Goal: Information Seeking & Learning: Learn about a topic

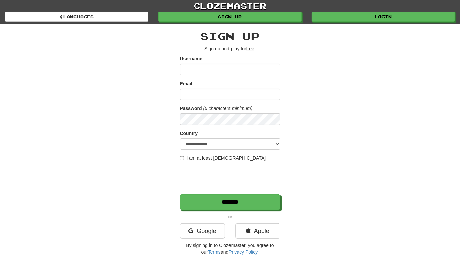
click at [347, 23] on div "clozemaster Languages Sign up Login Languages" at bounding box center [230, 12] width 450 height 24
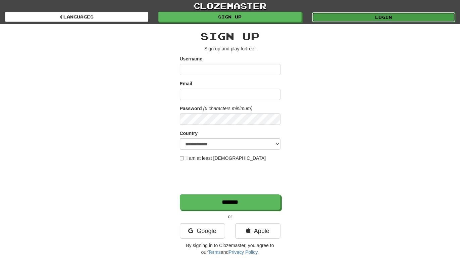
click at [345, 18] on link "Login" at bounding box center [383, 17] width 143 height 10
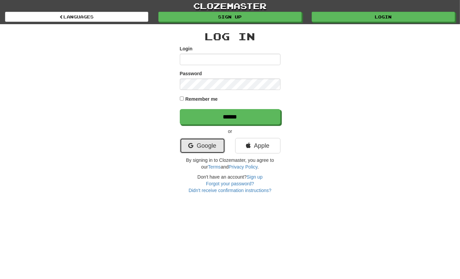
click at [211, 143] on link "Google" at bounding box center [202, 145] width 45 height 15
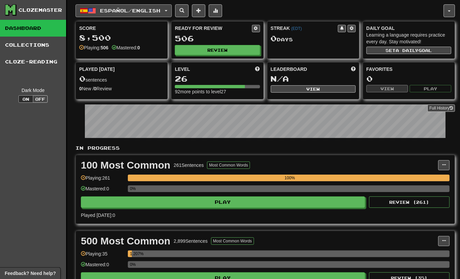
click at [113, 11] on span "Español / English" at bounding box center [130, 11] width 60 height 6
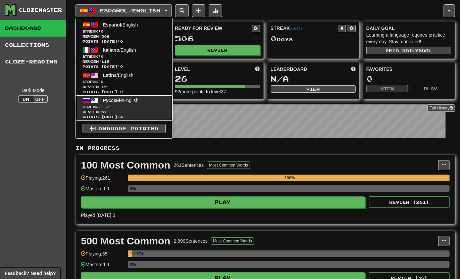
click at [113, 106] on span "Streak: 1" at bounding box center [123, 106] width 83 height 5
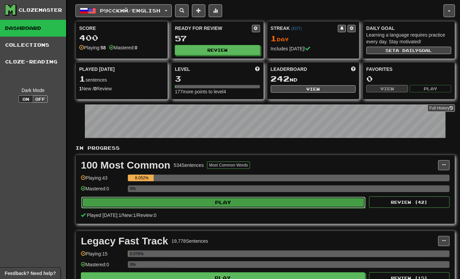
click at [217, 200] on button "Play" at bounding box center [223, 201] width 284 height 11
select select "**"
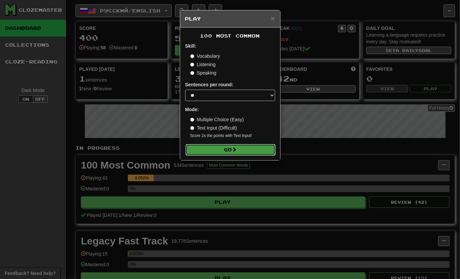
click at [231, 151] on button "Go" at bounding box center [230, 149] width 90 height 11
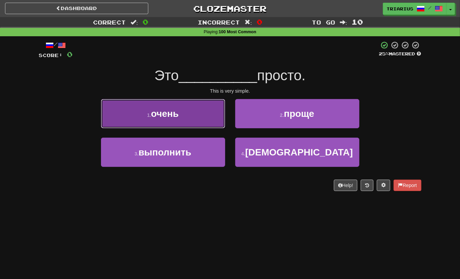
click at [166, 114] on span "очень" at bounding box center [164, 113] width 27 height 10
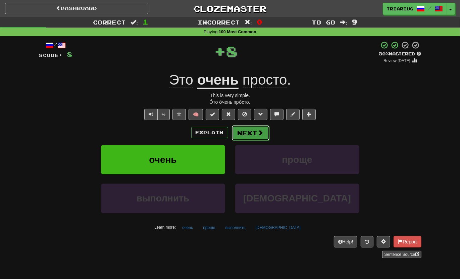
click at [249, 135] on button "Next" at bounding box center [251, 132] width 38 height 15
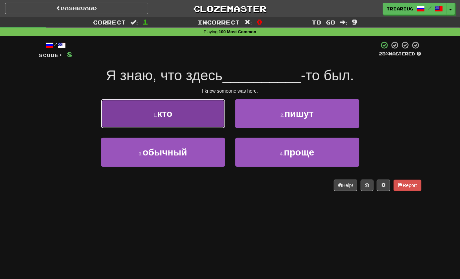
click at [166, 121] on button "1 . кто" at bounding box center [163, 113] width 124 height 29
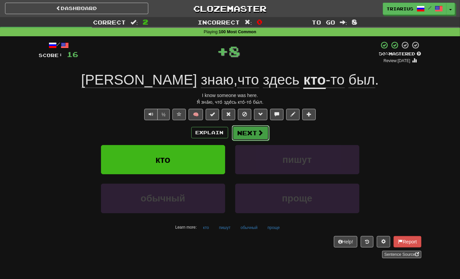
click at [251, 128] on button "Next" at bounding box center [251, 132] width 38 height 15
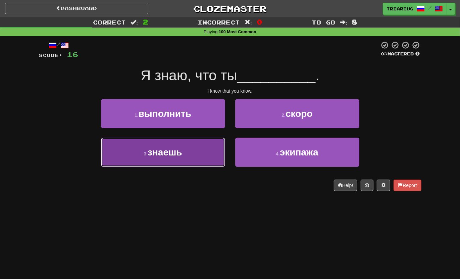
click at [180, 142] on button "3 . знаешь" at bounding box center [163, 151] width 124 height 29
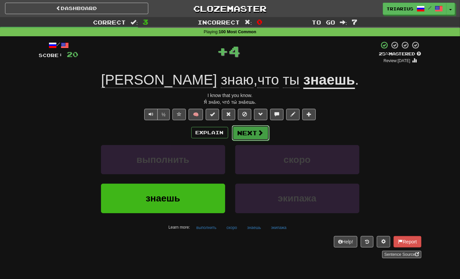
click at [246, 129] on button "Next" at bounding box center [251, 132] width 38 height 15
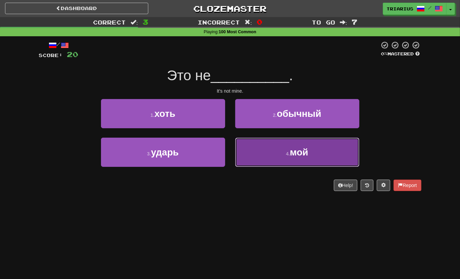
click at [281, 145] on button "4 . мой" at bounding box center [297, 151] width 124 height 29
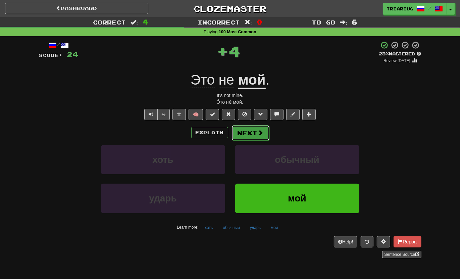
click at [246, 129] on button "Next" at bounding box center [251, 132] width 38 height 15
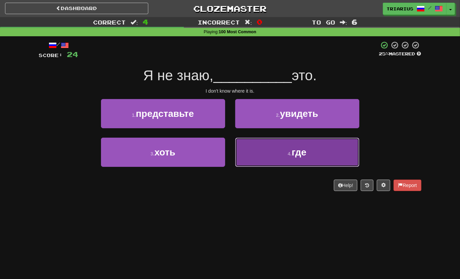
click at [292, 155] on span "где" at bounding box center [298, 152] width 15 height 10
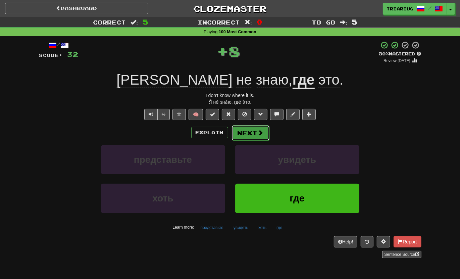
click at [246, 132] on button "Next" at bounding box center [251, 132] width 38 height 15
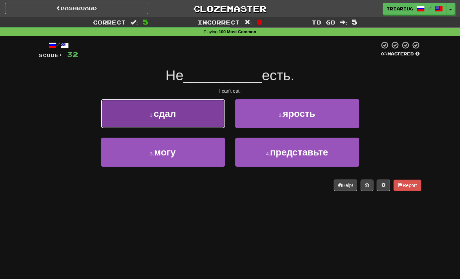
click at [185, 125] on button "1 . сдал" at bounding box center [163, 113] width 124 height 29
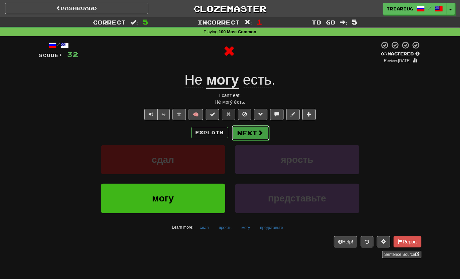
click at [244, 133] on button "Next" at bounding box center [251, 132] width 38 height 15
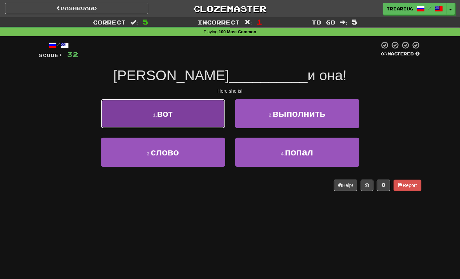
click at [168, 120] on button "1 . вот" at bounding box center [163, 113] width 124 height 29
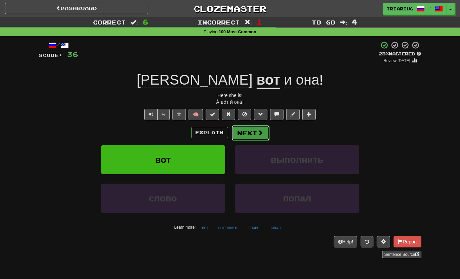
click at [256, 137] on button "Next" at bounding box center [251, 132] width 38 height 15
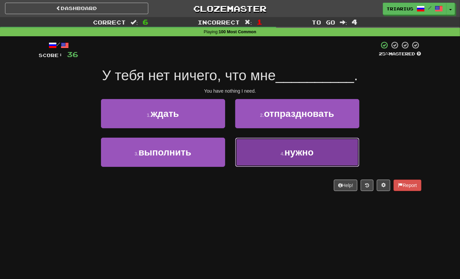
click at [290, 157] on button "4 . нужно" at bounding box center [297, 151] width 124 height 29
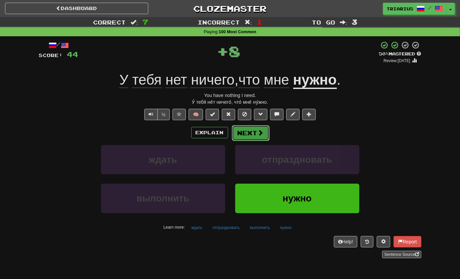
click at [255, 130] on button "Next" at bounding box center [251, 132] width 38 height 15
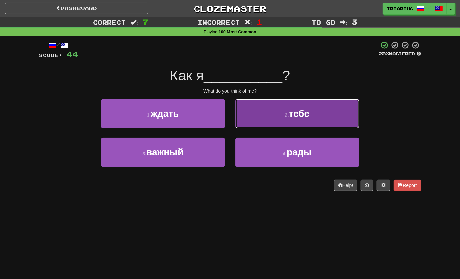
click at [282, 115] on button "2 . тебе" at bounding box center [297, 113] width 124 height 29
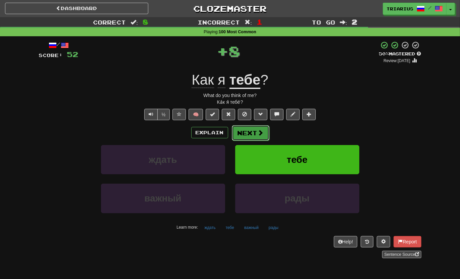
click at [264, 134] on button "Next" at bounding box center [251, 132] width 38 height 15
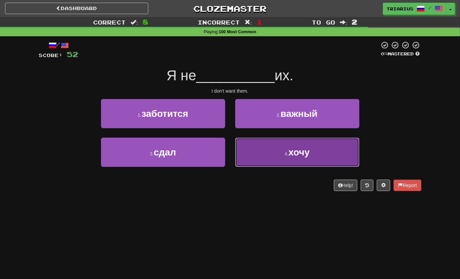
click at [295, 155] on span "хочу" at bounding box center [298, 152] width 21 height 10
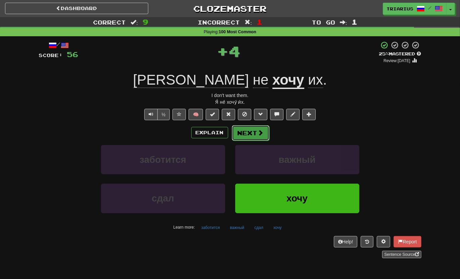
click at [258, 135] on span at bounding box center [260, 132] width 6 height 6
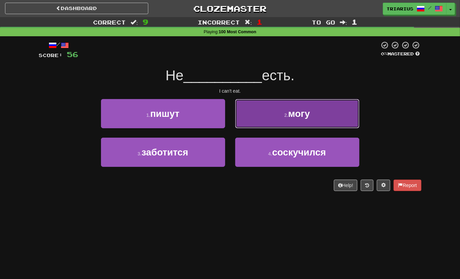
click at [289, 111] on span "могу" at bounding box center [299, 113] width 22 height 10
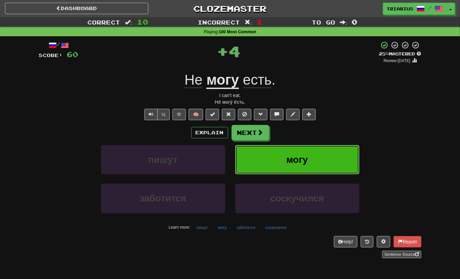
click at [288, 159] on span "могу" at bounding box center [297, 159] width 22 height 10
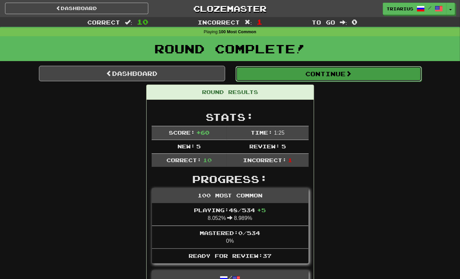
click at [305, 75] on button "Continue" at bounding box center [328, 73] width 186 height 15
